Goal: Find specific page/section: Find specific page/section

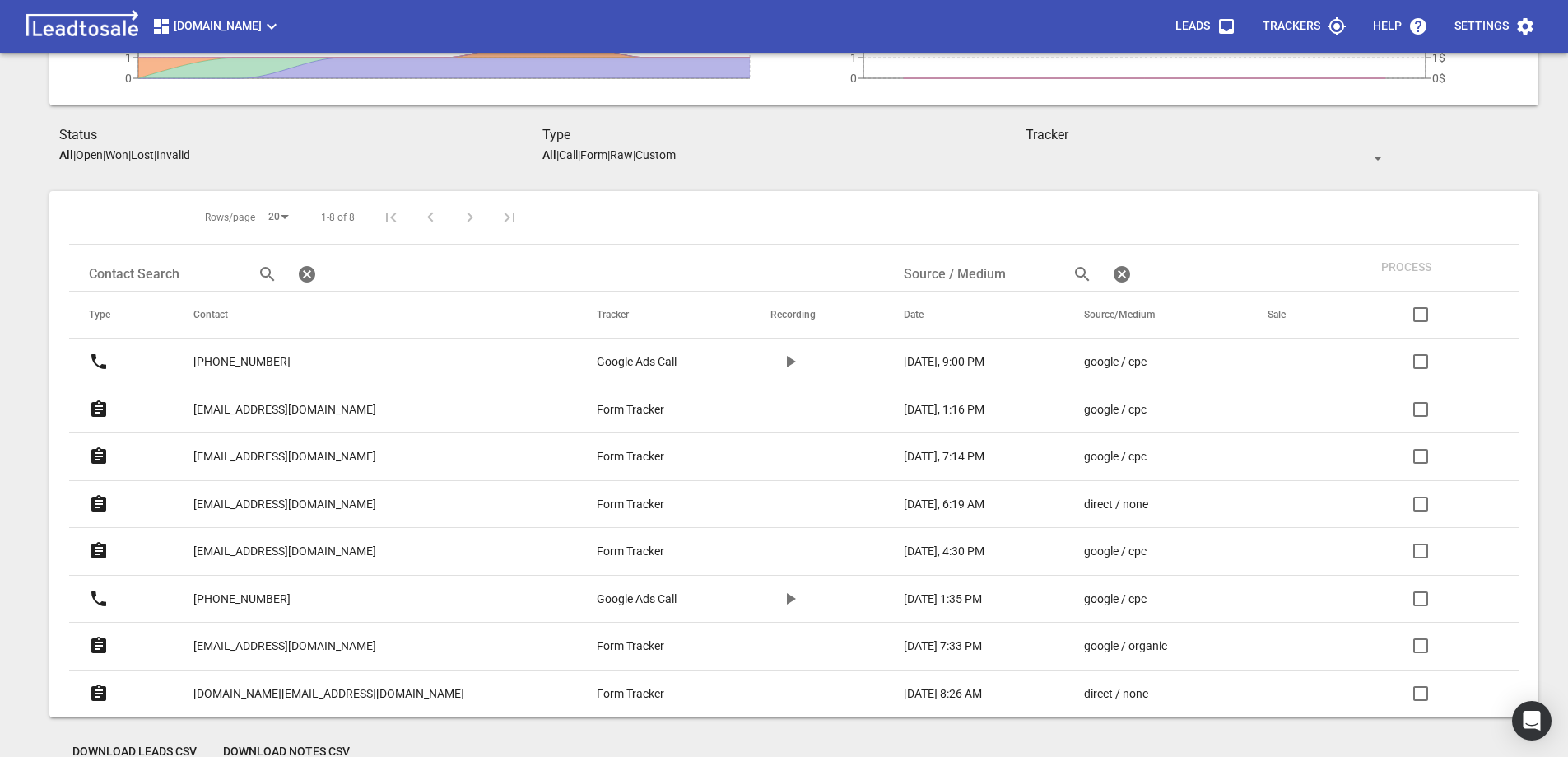
scroll to position [247, 0]
click at [98, 408] on icon at bounding box center [99, 408] width 19 height 19
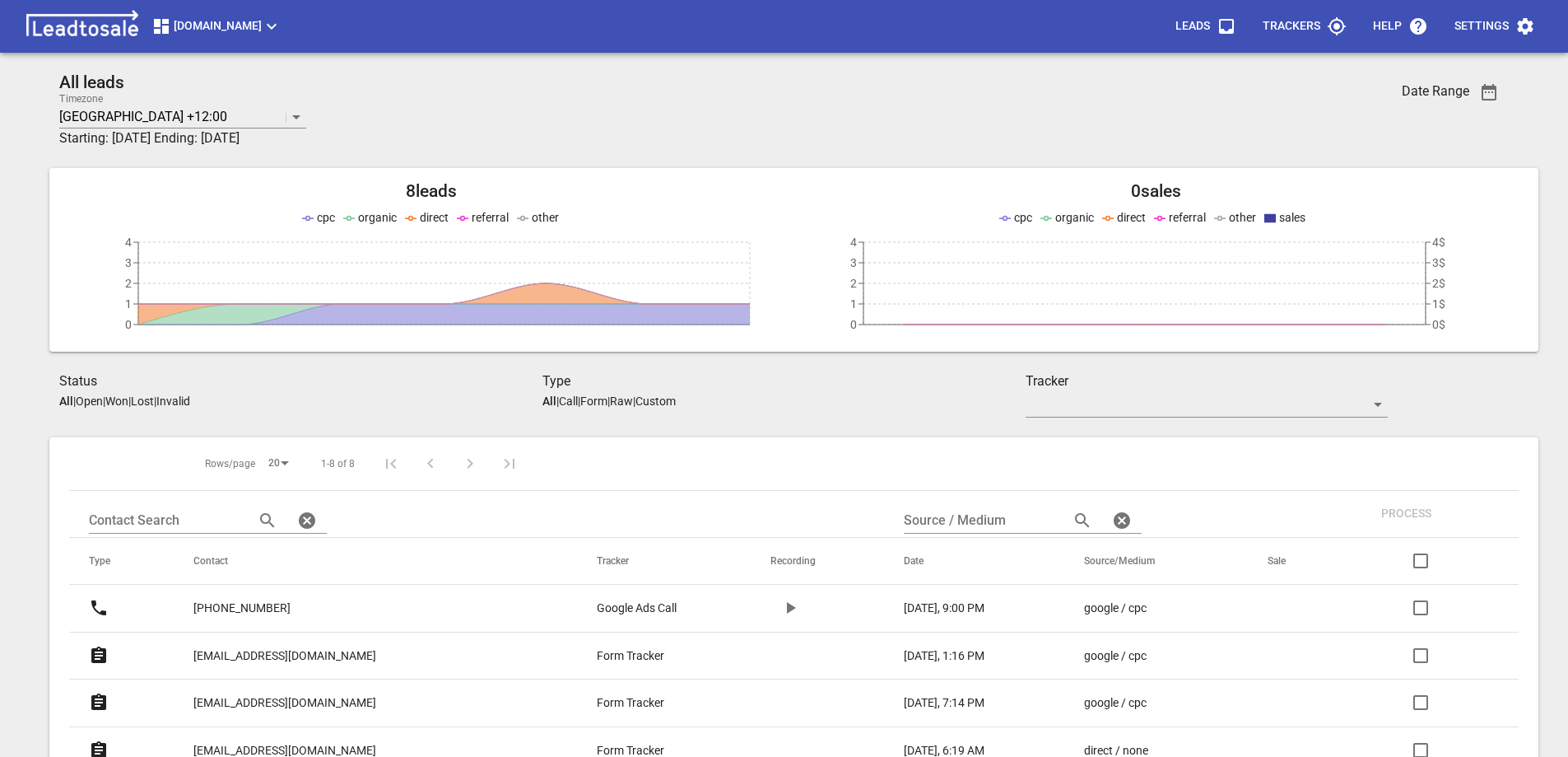
scroll to position [247, 0]
